Goal: Information Seeking & Learning: Learn about a topic

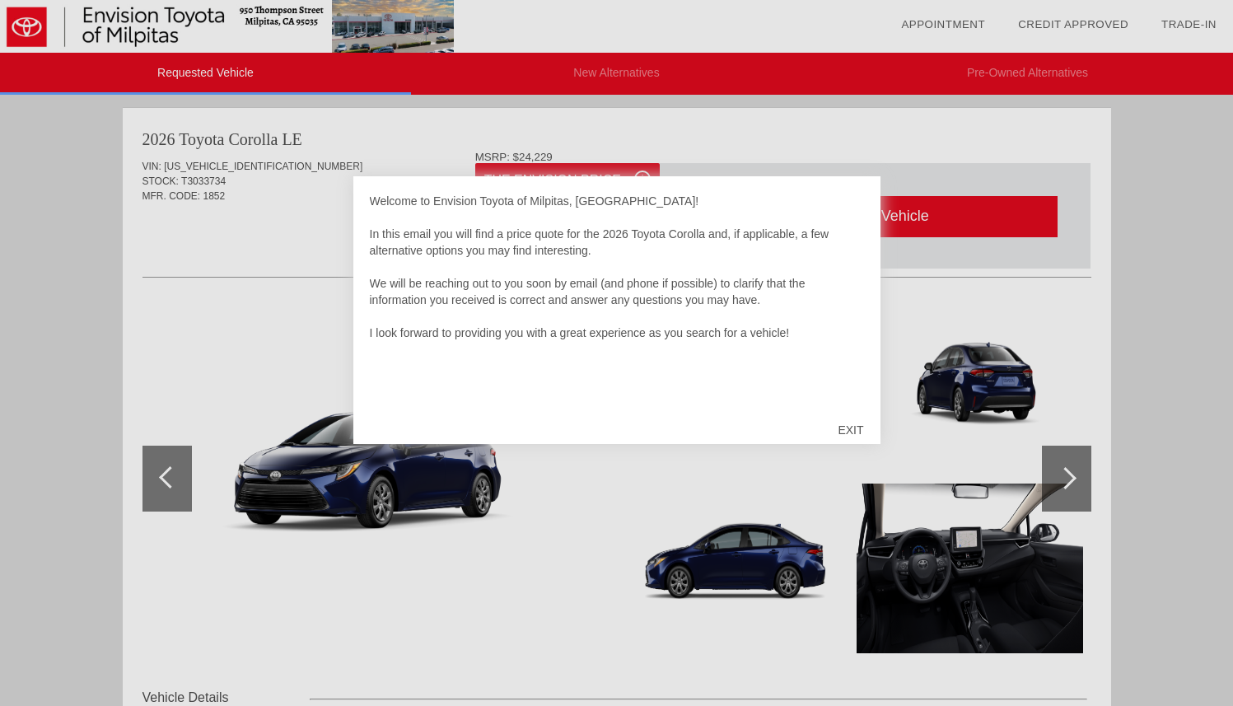
click at [850, 427] on div "EXIT" at bounding box center [850, 429] width 58 height 49
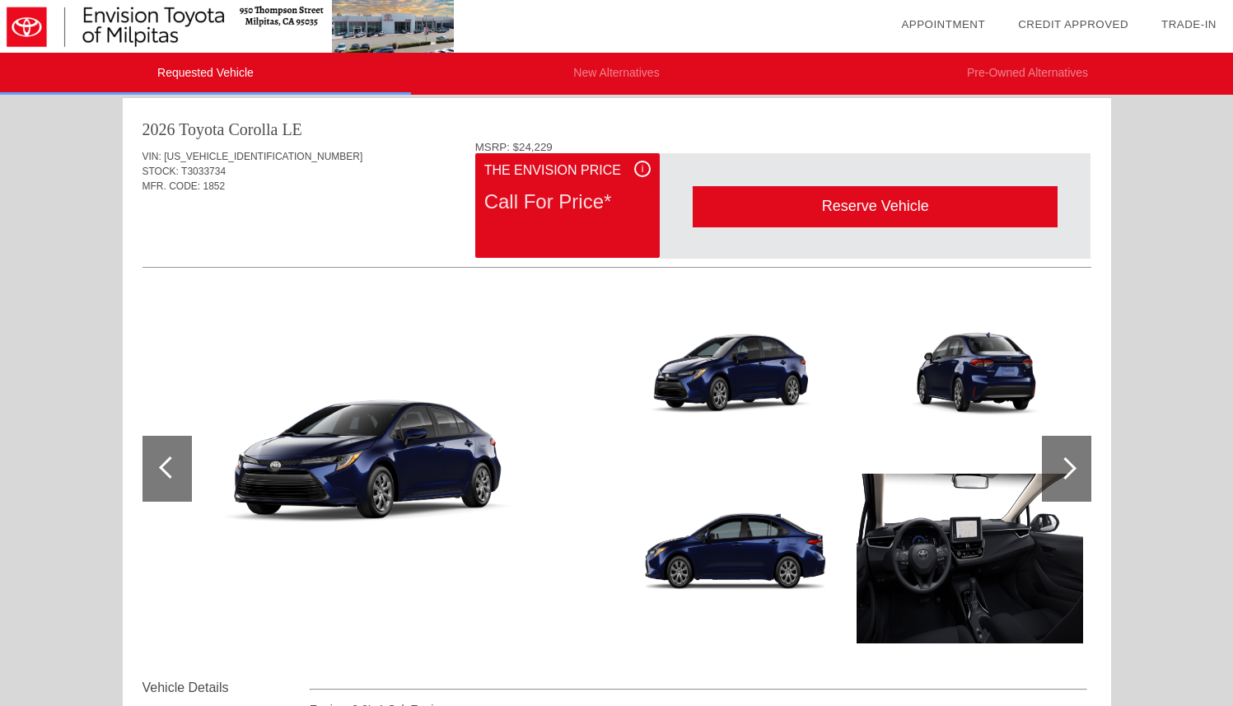
scroll to position [418, 0]
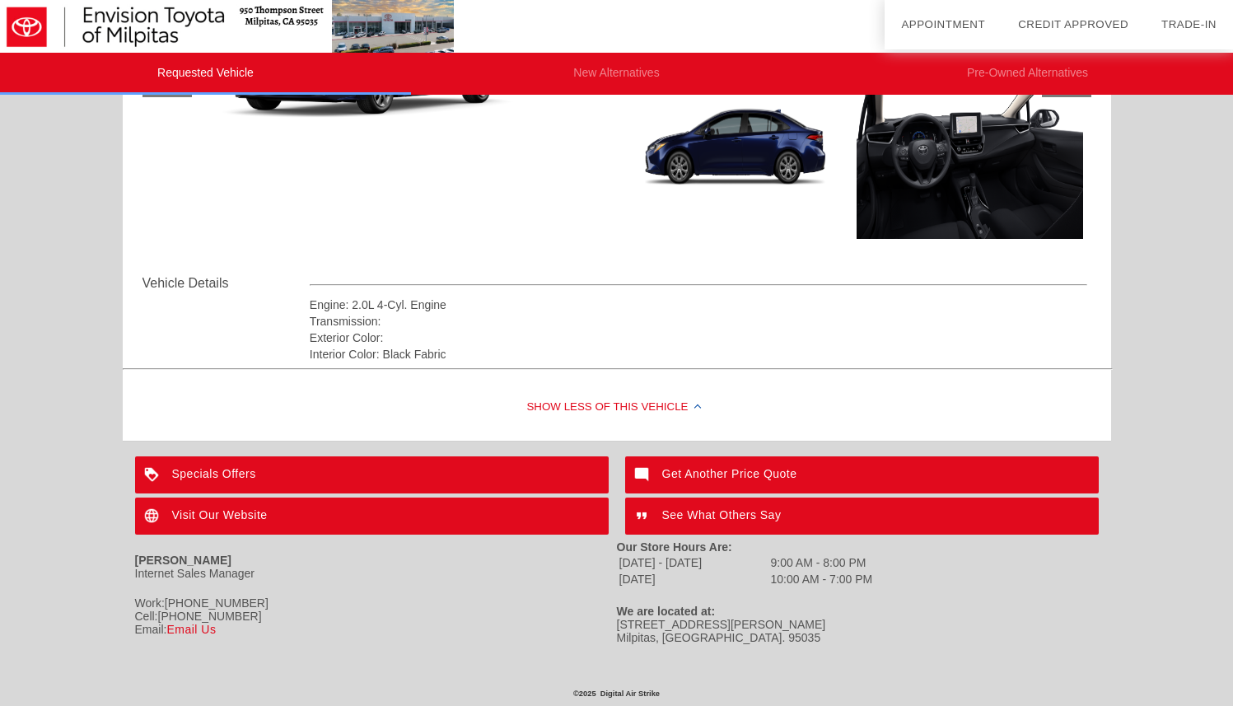
click at [632, 402] on div "Show Less of this Vehicle" at bounding box center [617, 408] width 988 height 66
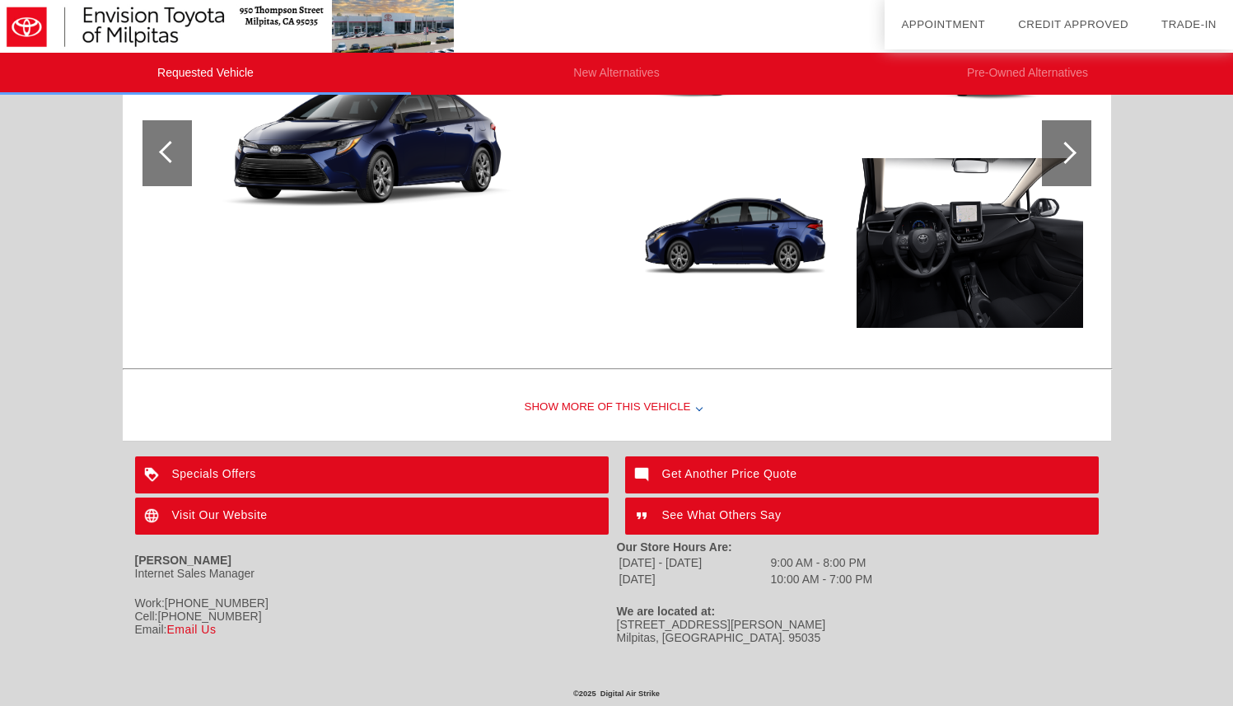
click at [631, 393] on div "Show More of this Vehicle" at bounding box center [617, 408] width 988 height 66
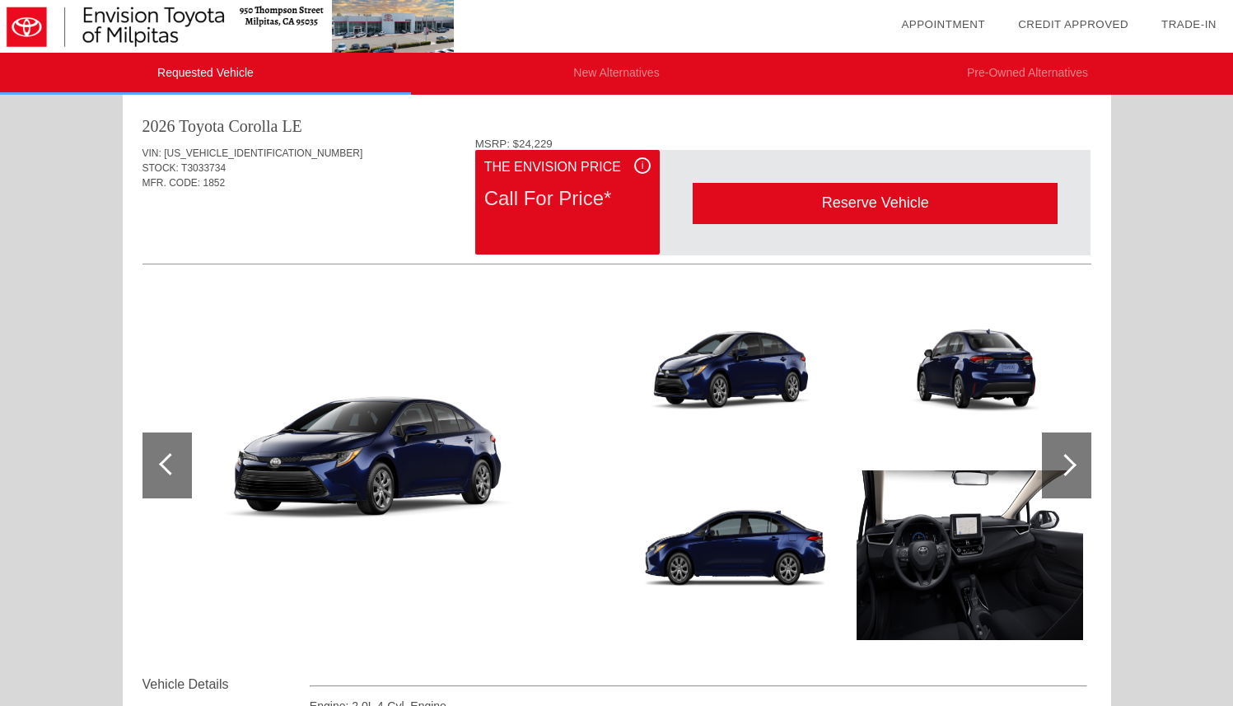
scroll to position [0, 0]
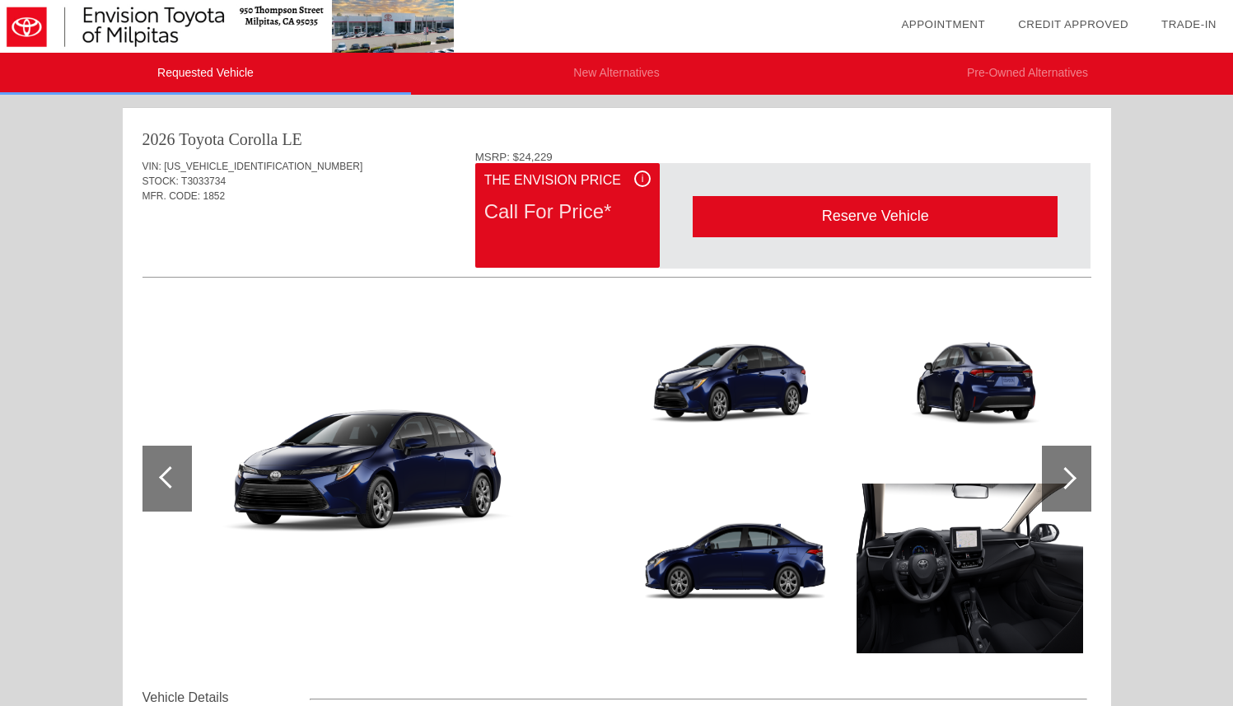
click at [572, 215] on div "Call For Price*" at bounding box center [567, 211] width 166 height 43
drag, startPoint x: 506, startPoint y: 215, endPoint x: 642, endPoint y: 208, distance: 136.9
click at [642, 208] on div "Call For Price*" at bounding box center [567, 211] width 166 height 43
click at [601, 212] on div "Call For Price*" at bounding box center [567, 211] width 166 height 43
click at [1070, 464] on div at bounding box center [1066, 478] width 49 height 66
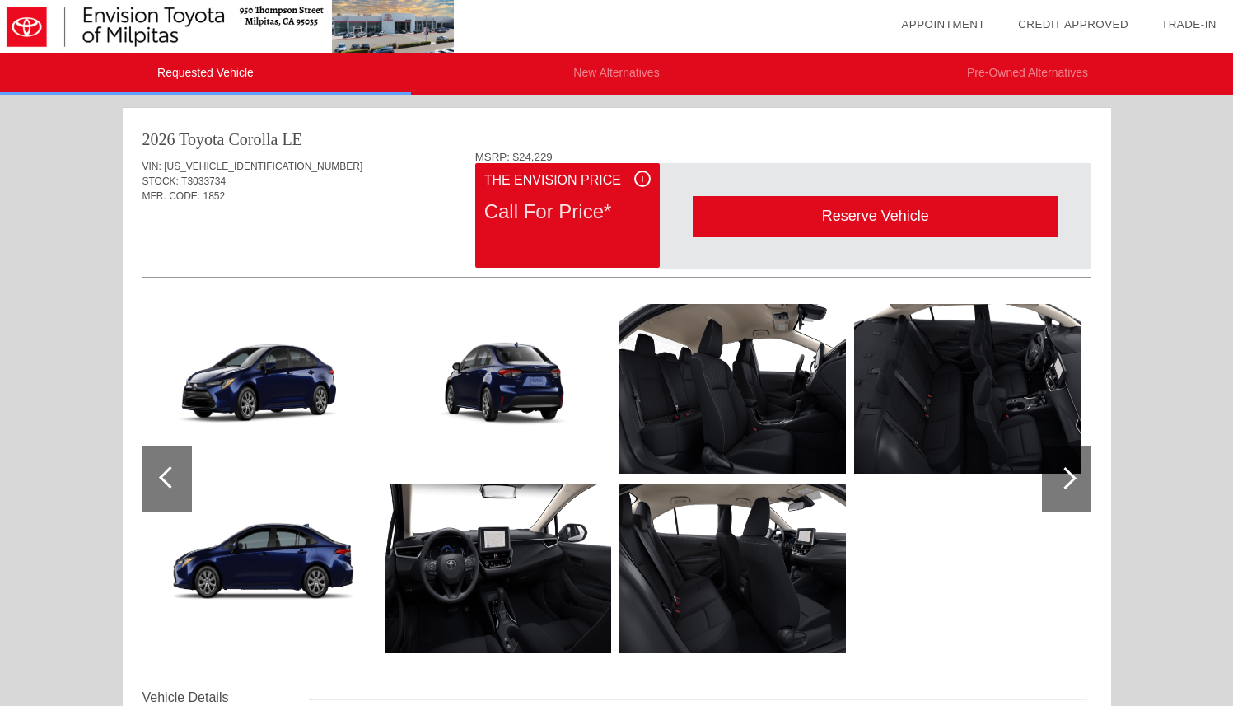
click at [1070, 464] on div at bounding box center [1066, 478] width 49 height 66
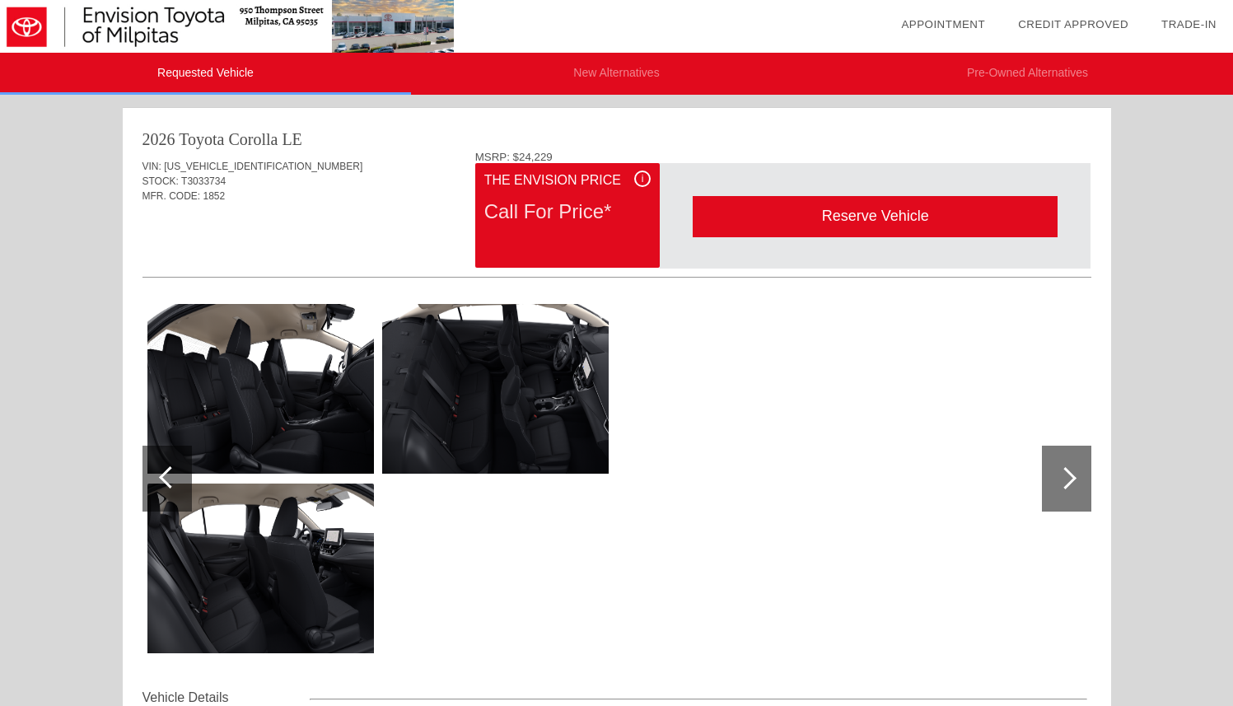
click at [1070, 464] on div at bounding box center [1066, 478] width 49 height 66
click at [588, 77] on li "New Alternatives" at bounding box center [616, 74] width 411 height 42
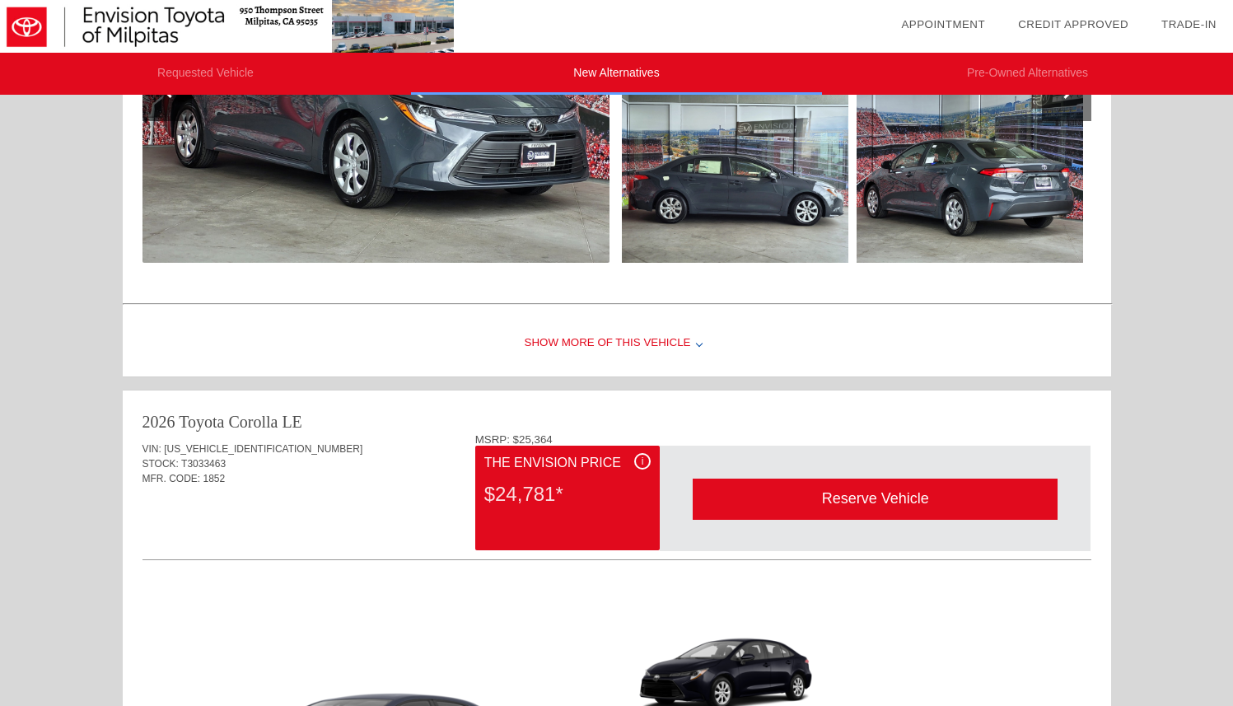
scroll to position [1073, 0]
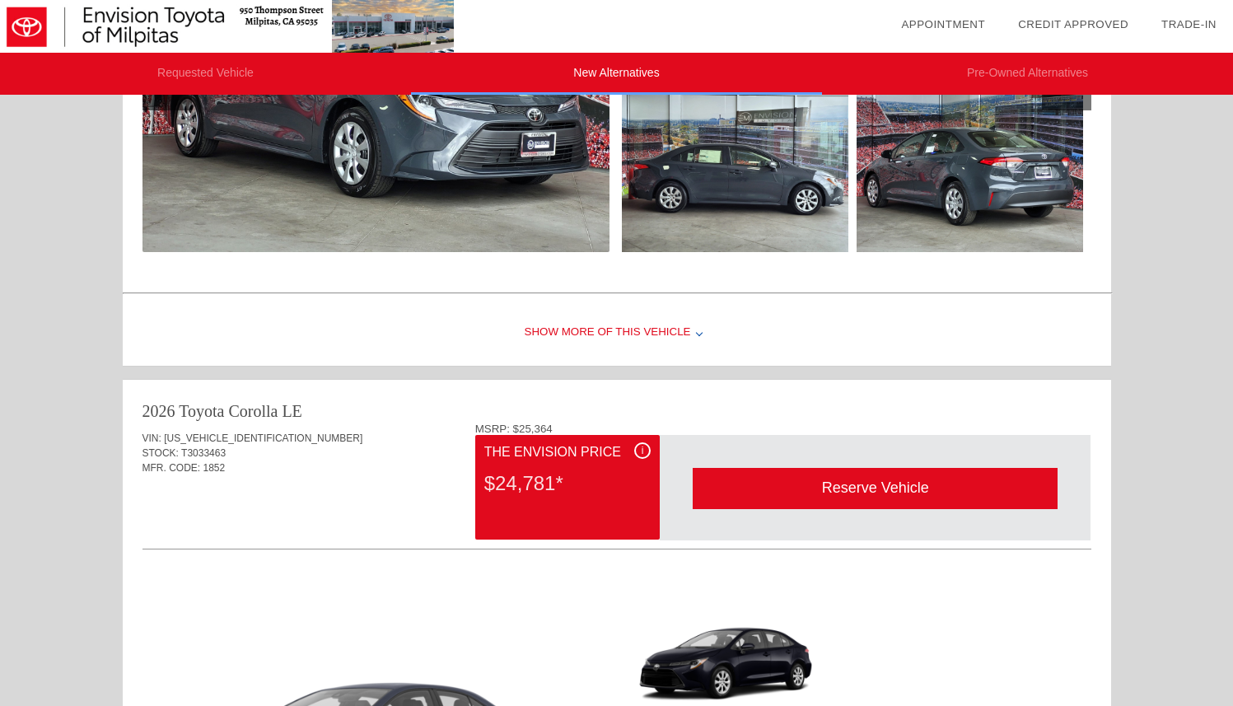
click at [590, 329] on div "Show More of this Vehicle" at bounding box center [617, 333] width 988 height 66
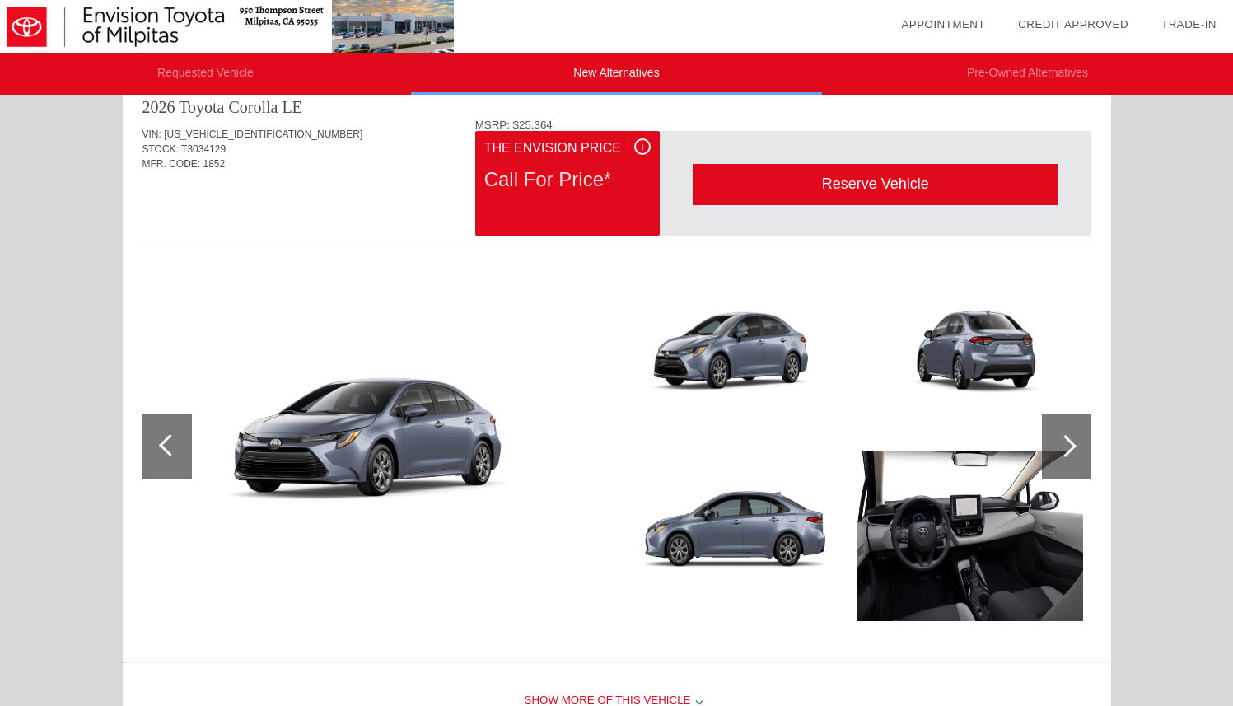
scroll to position [0, 0]
